Goal: Obtain resource: Download file/media

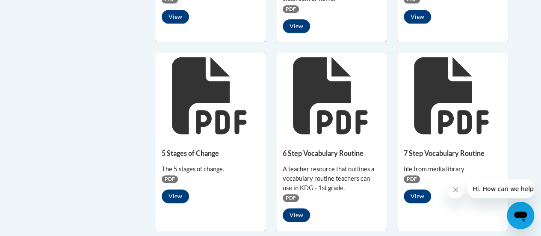
scroll to position [554, 0]
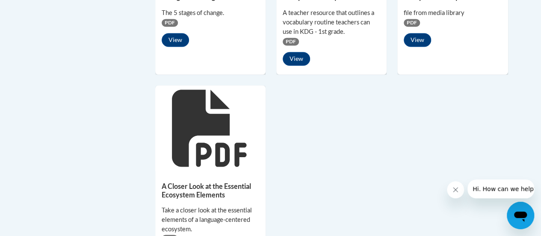
scroll to position [711, 0]
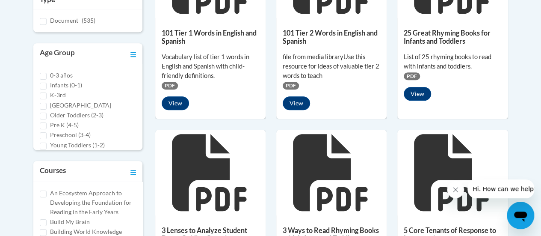
scroll to position [280, 0]
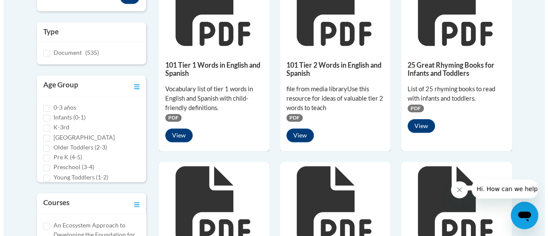
scroll to position [247, 0]
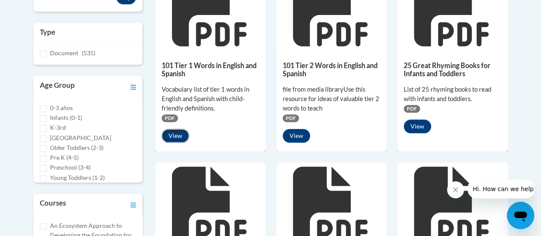
click at [175, 134] on button "View" at bounding box center [175, 136] width 27 height 14
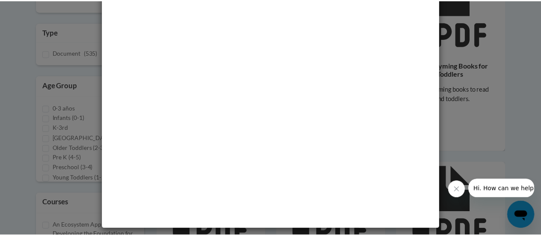
scroll to position [0, 0]
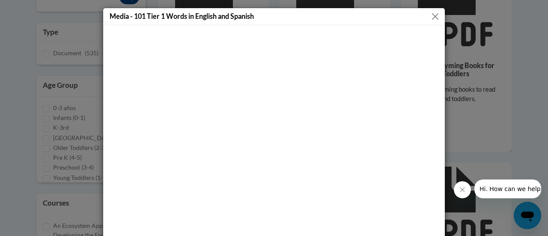
click at [433, 12] on button "Close" at bounding box center [435, 16] width 11 height 11
